Goal: Information Seeking & Learning: Learn about a topic

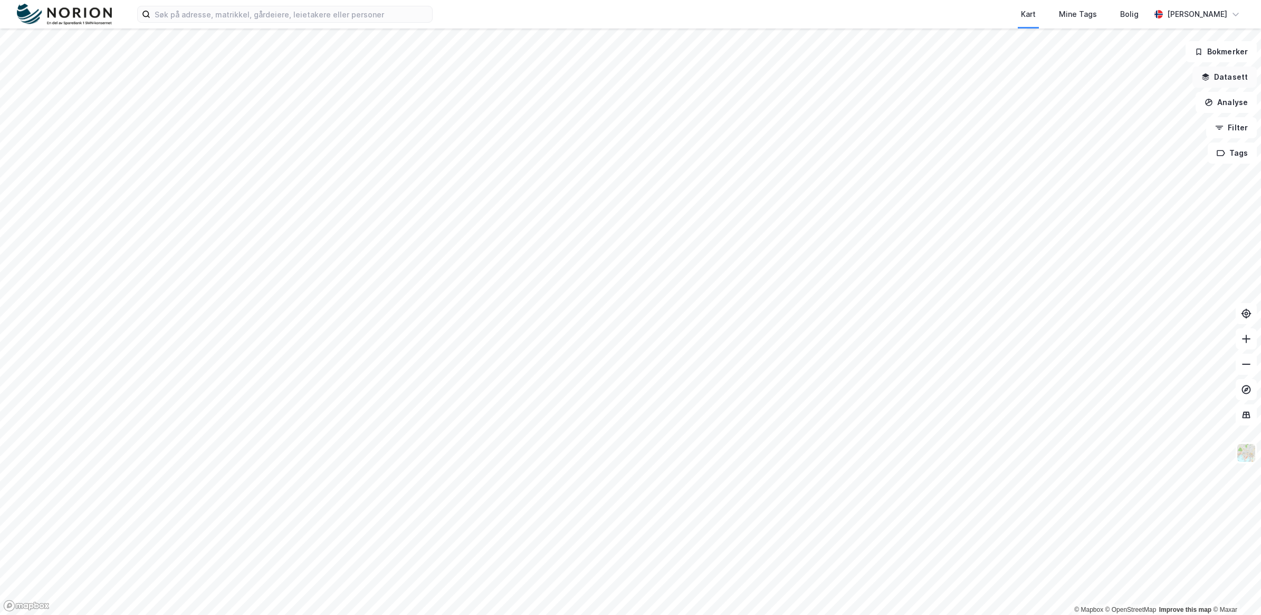
click at [1206, 78] on icon "button" at bounding box center [1205, 77] width 8 height 8
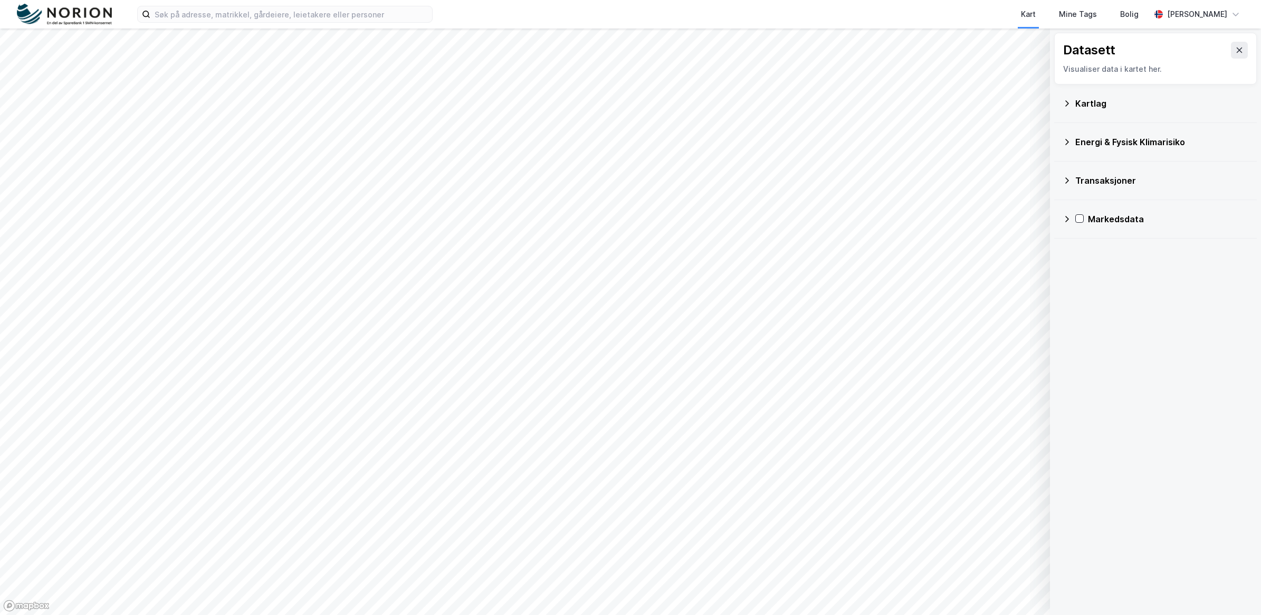
click at [1066, 104] on icon at bounding box center [1067, 103] width 8 height 8
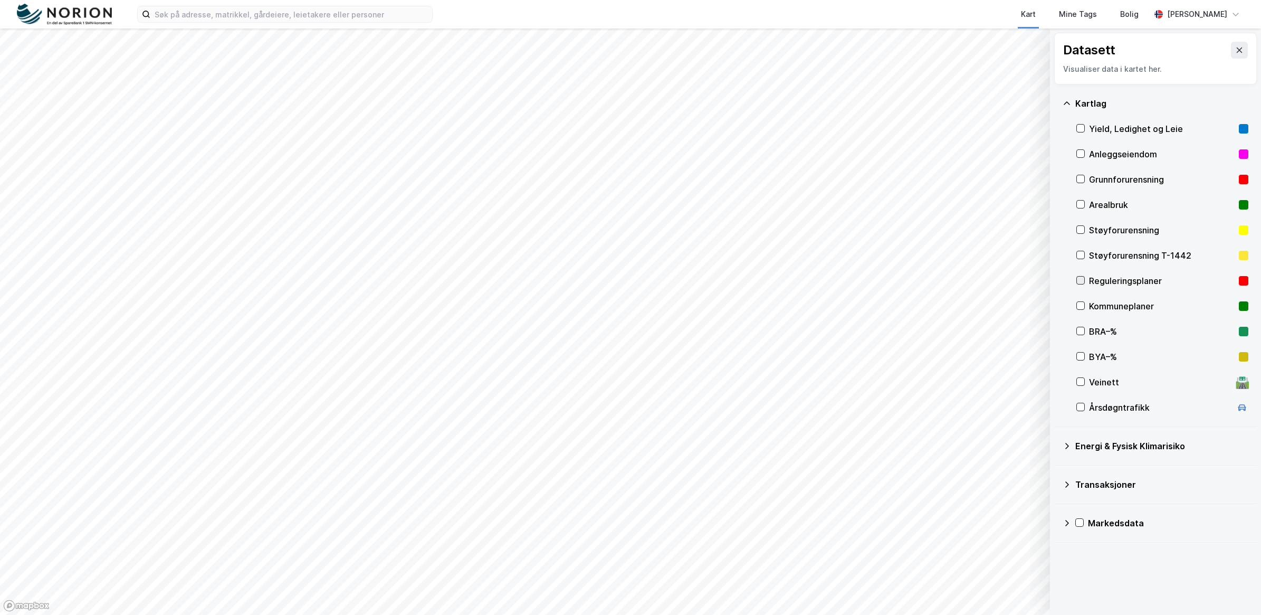
click at [1077, 279] on icon at bounding box center [1080, 279] width 7 height 7
click at [1082, 283] on icon at bounding box center [1080, 279] width 7 height 7
click at [197, 16] on input at bounding box center [291, 14] width 282 height 16
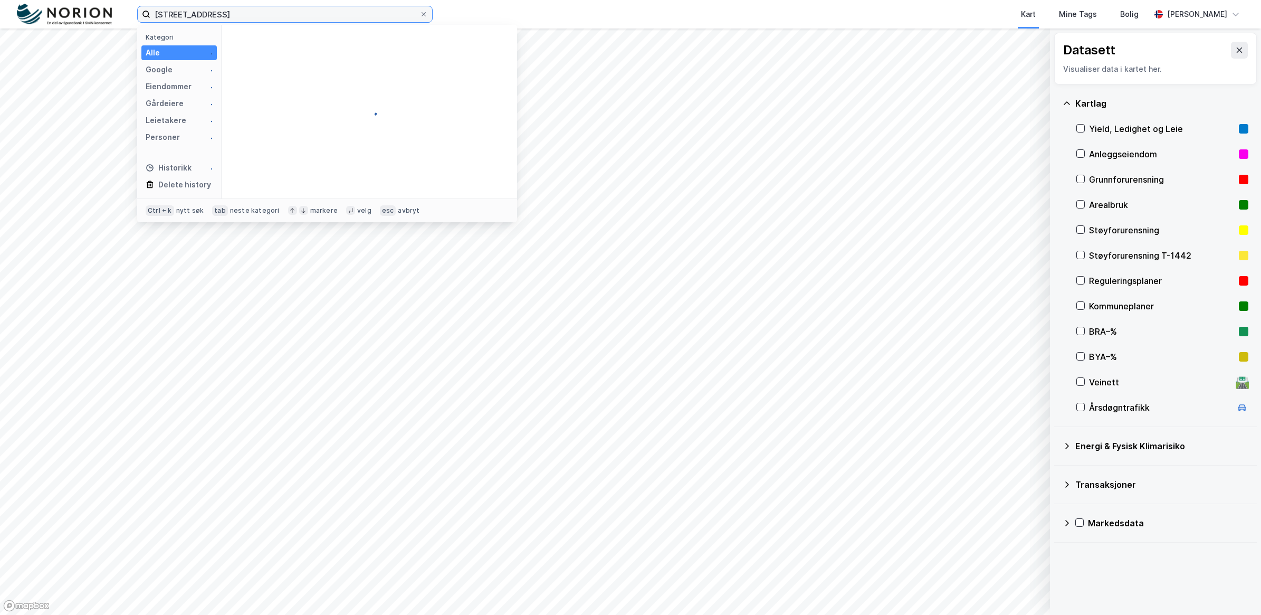
type input "[STREET_ADDRESS]"
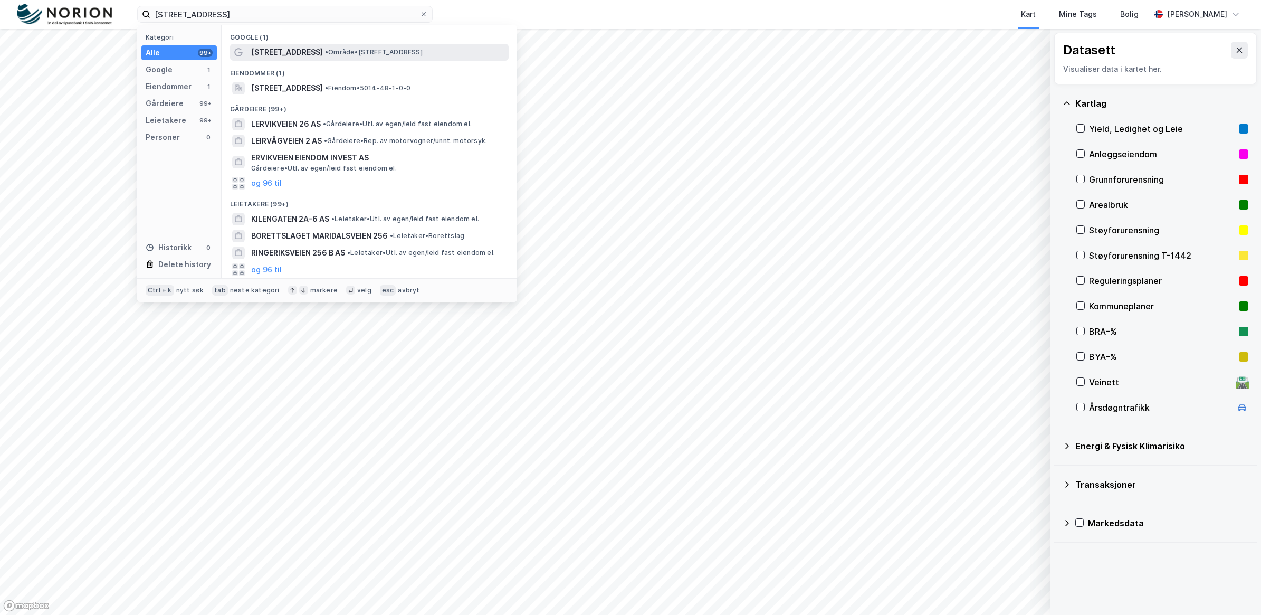
click at [300, 53] on span "[STREET_ADDRESS]" at bounding box center [287, 52] width 72 height 13
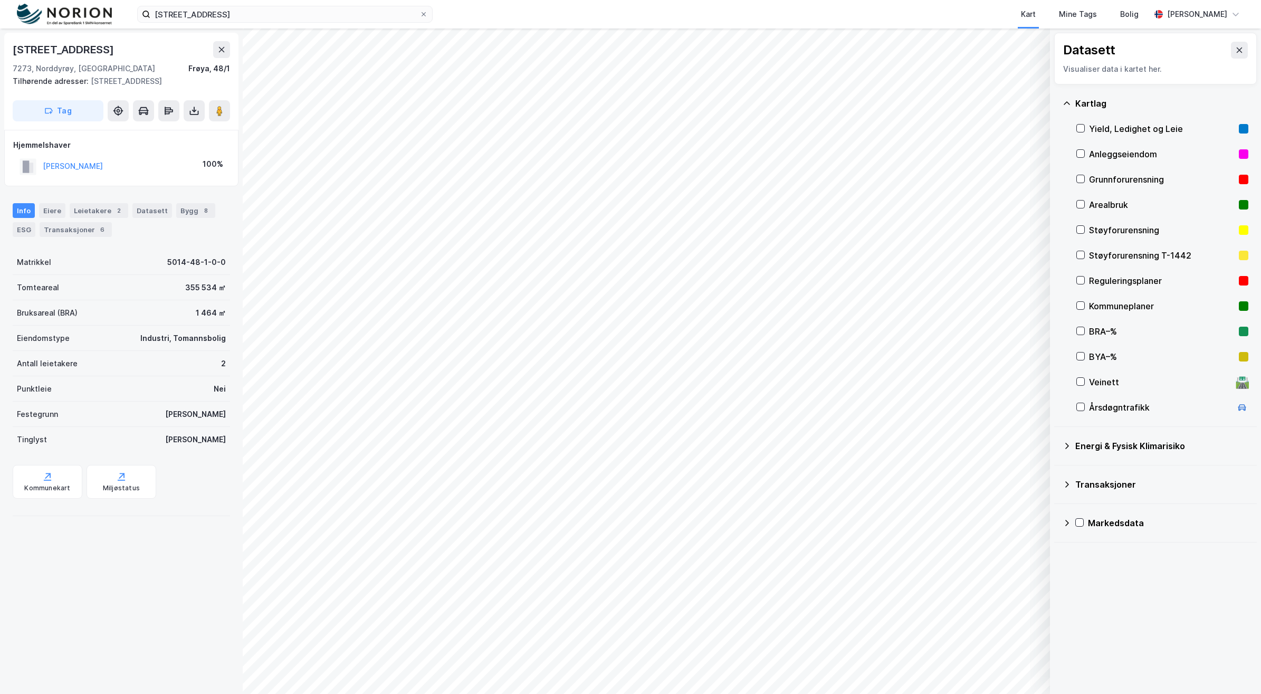
click at [1238, 44] on div "Datasett Visualiser data i kartet her." at bounding box center [1155, 59] width 203 height 52
click at [1235, 47] on button at bounding box center [1239, 50] width 17 height 17
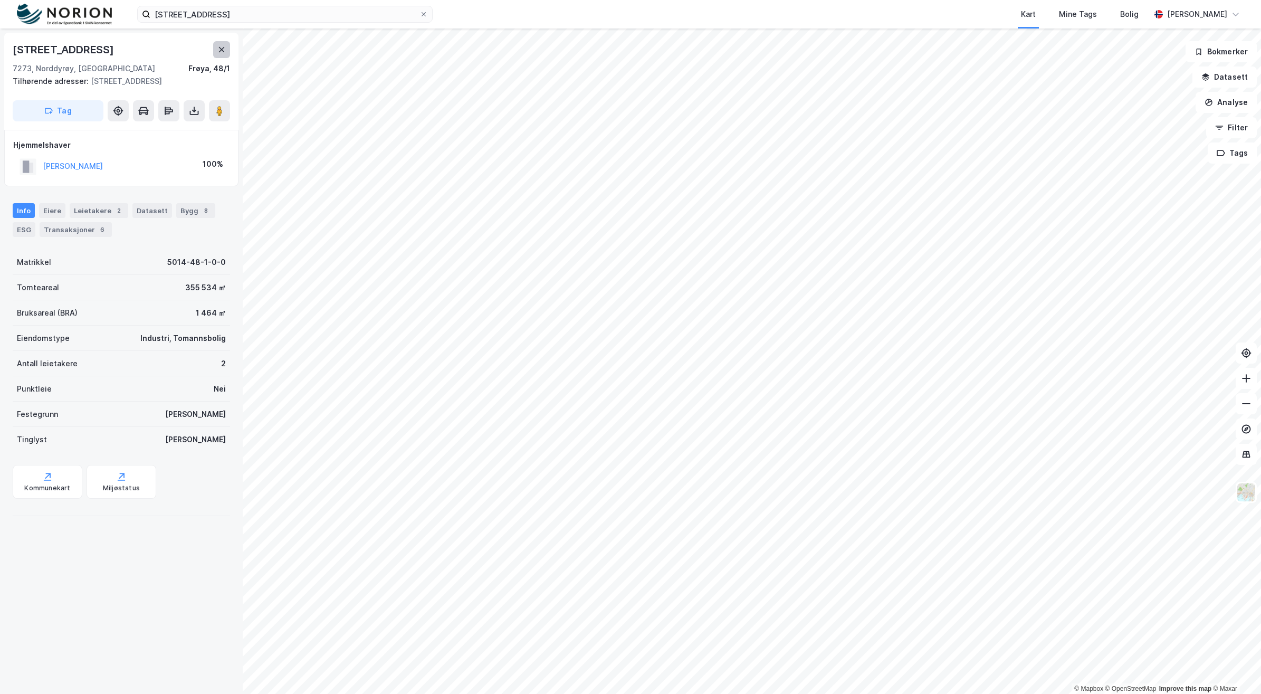
click at [217, 46] on icon at bounding box center [221, 49] width 8 height 8
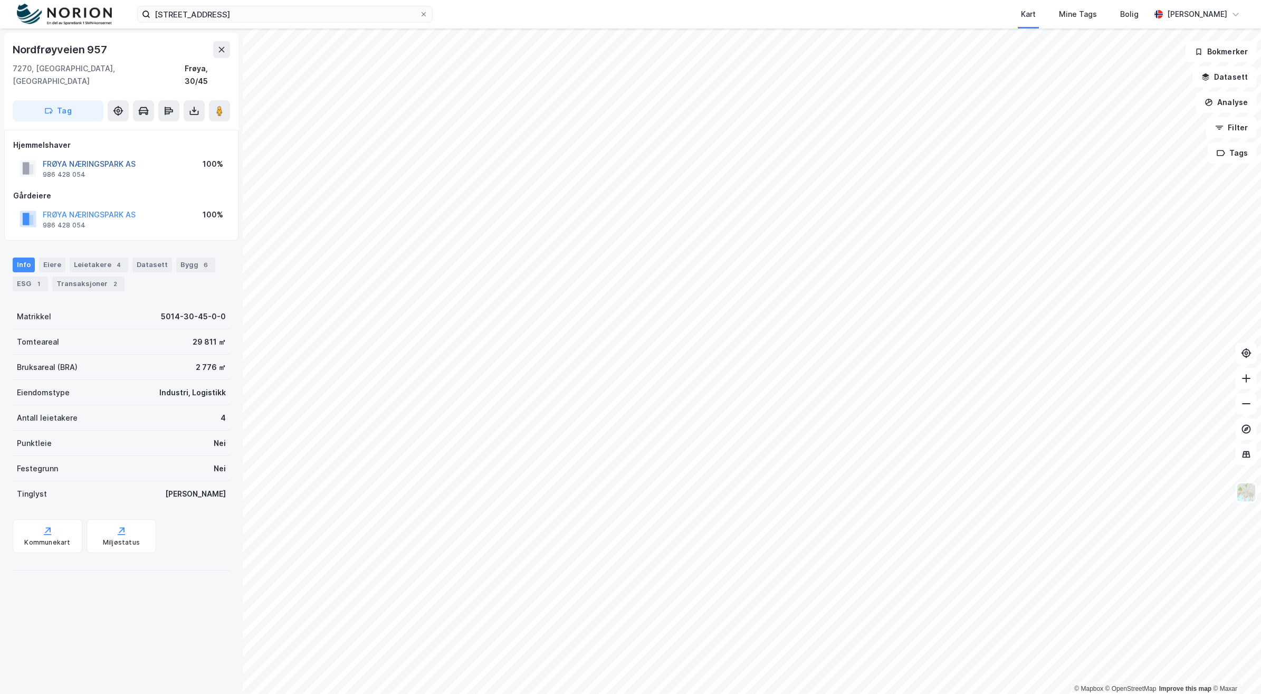
click at [0, 0] on button "FRØYA NÆRINGSPARK AS" at bounding box center [0, 0] width 0 height 0
